Goal: Information Seeking & Learning: Learn about a topic

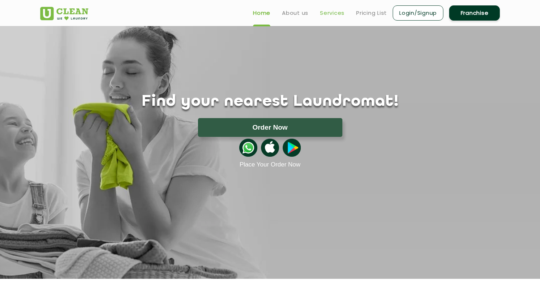
click at [338, 14] on link "Services" at bounding box center [332, 13] width 25 height 9
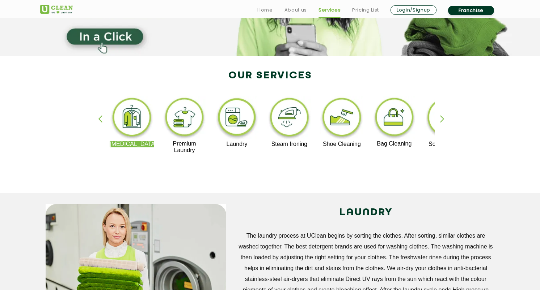
scroll to position [113, 0]
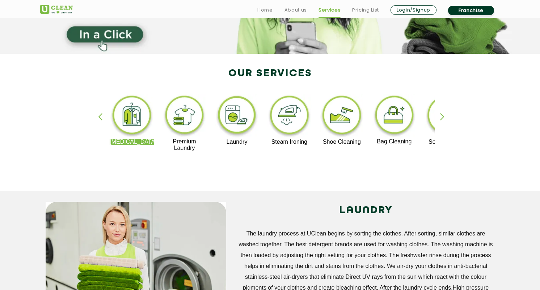
click at [132, 120] on img at bounding box center [132, 116] width 44 height 45
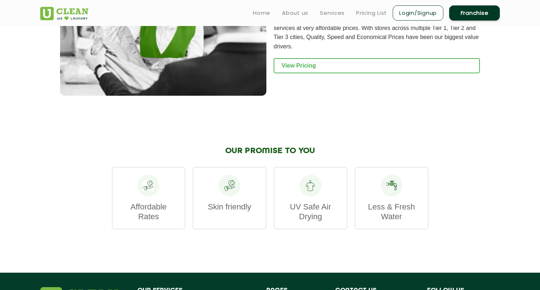
scroll to position [887, 0]
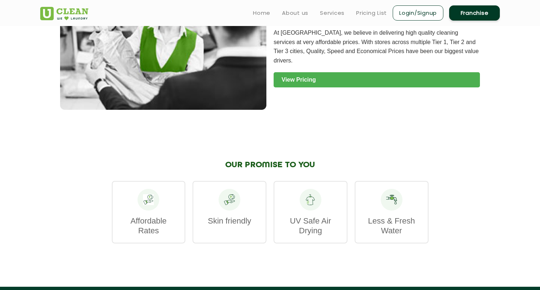
click at [340, 72] on link "View Pricing" at bounding box center [376, 79] width 206 height 15
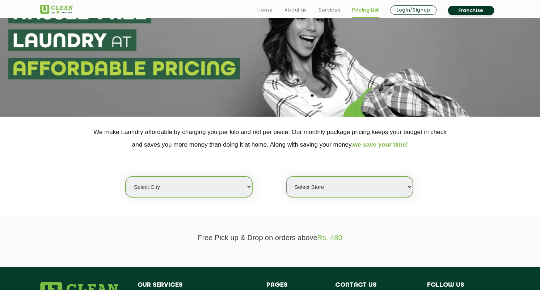
scroll to position [73, 0]
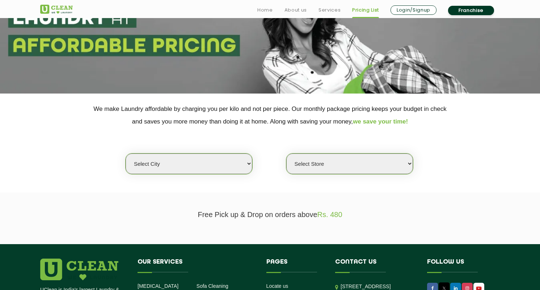
click at [234, 172] on select "Select city [GEOGRAPHIC_DATA] [GEOGRAPHIC_DATA] [GEOGRAPHIC_DATA] [GEOGRAPHIC_D…" at bounding box center [188, 164] width 127 height 21
select select "11"
click at [125, 154] on select "Select city [GEOGRAPHIC_DATA] [GEOGRAPHIC_DATA] [GEOGRAPHIC_DATA] [GEOGRAPHIC_D…" at bounding box center [188, 164] width 127 height 21
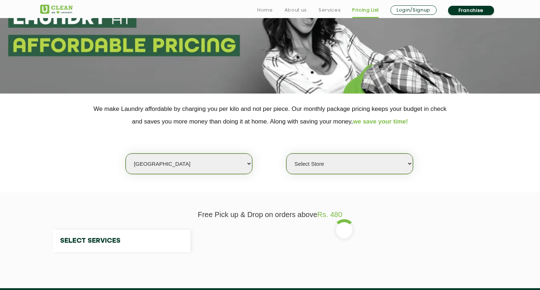
click at [328, 160] on select "Select Store" at bounding box center [349, 164] width 127 height 21
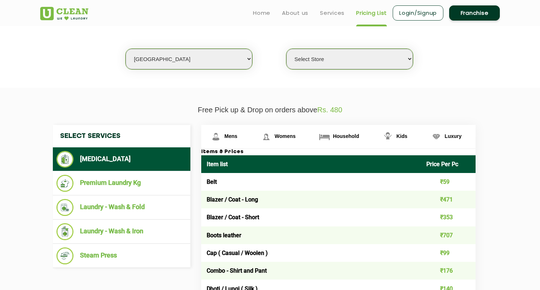
scroll to position [172, 0]
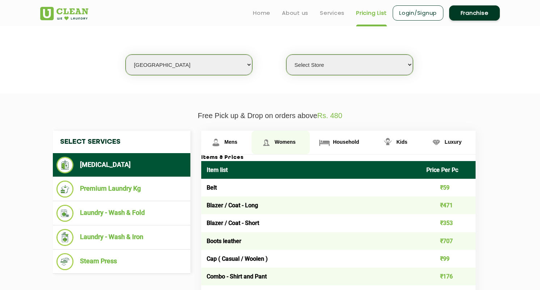
click at [282, 141] on span "Womens" at bounding box center [284, 142] width 21 height 6
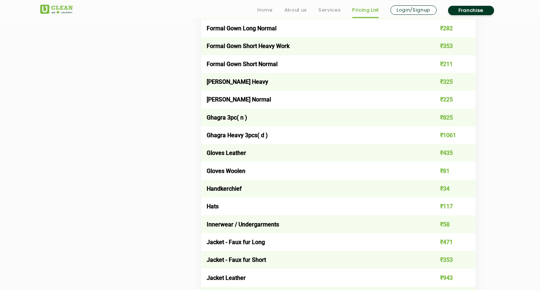
scroll to position [867, 0]
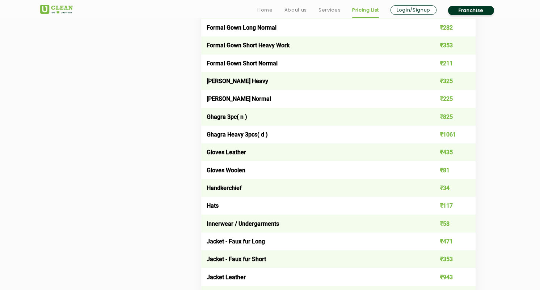
click at [238, 132] on td "Ghagra Heavy 3pcs( d )" at bounding box center [310, 135] width 219 height 18
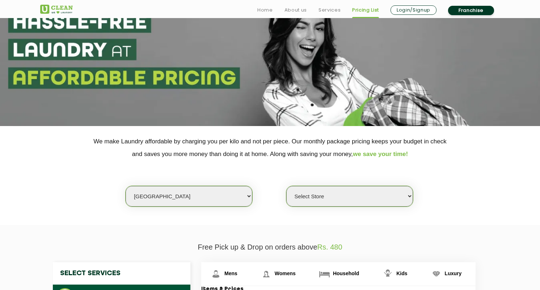
scroll to position [55, 0]
